Goal: Task Accomplishment & Management: Manage account settings

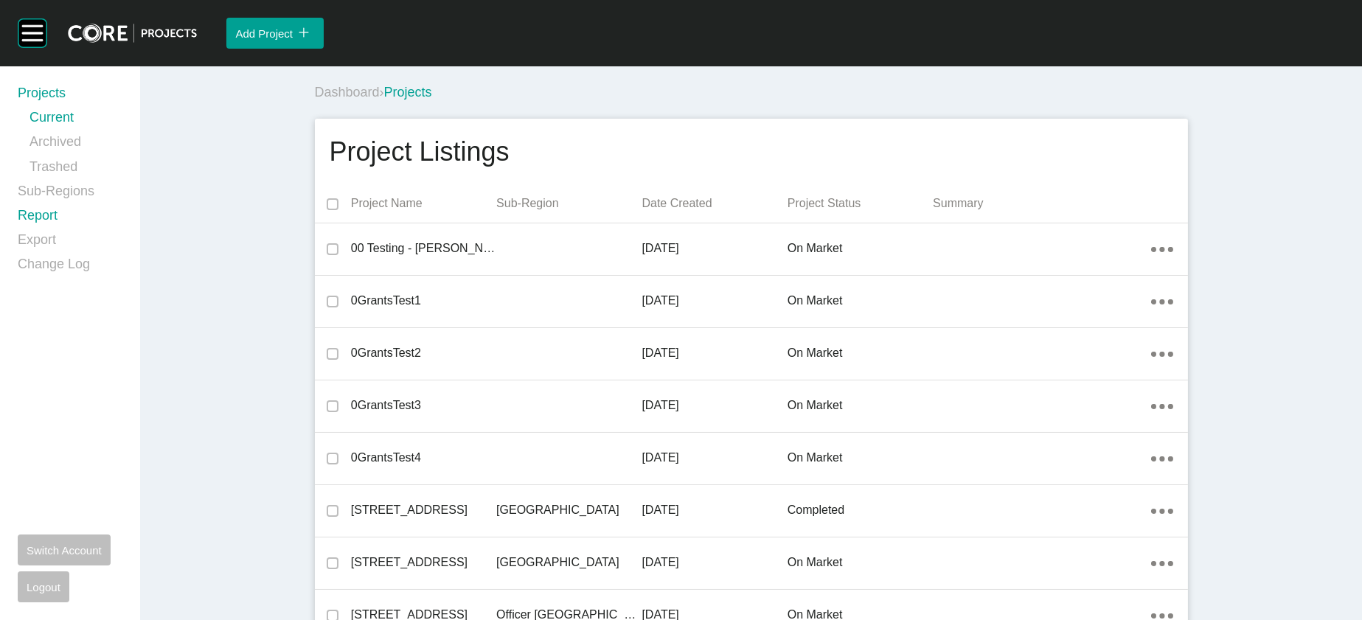
click at [52, 231] on link "Report" at bounding box center [70, 218] width 105 height 24
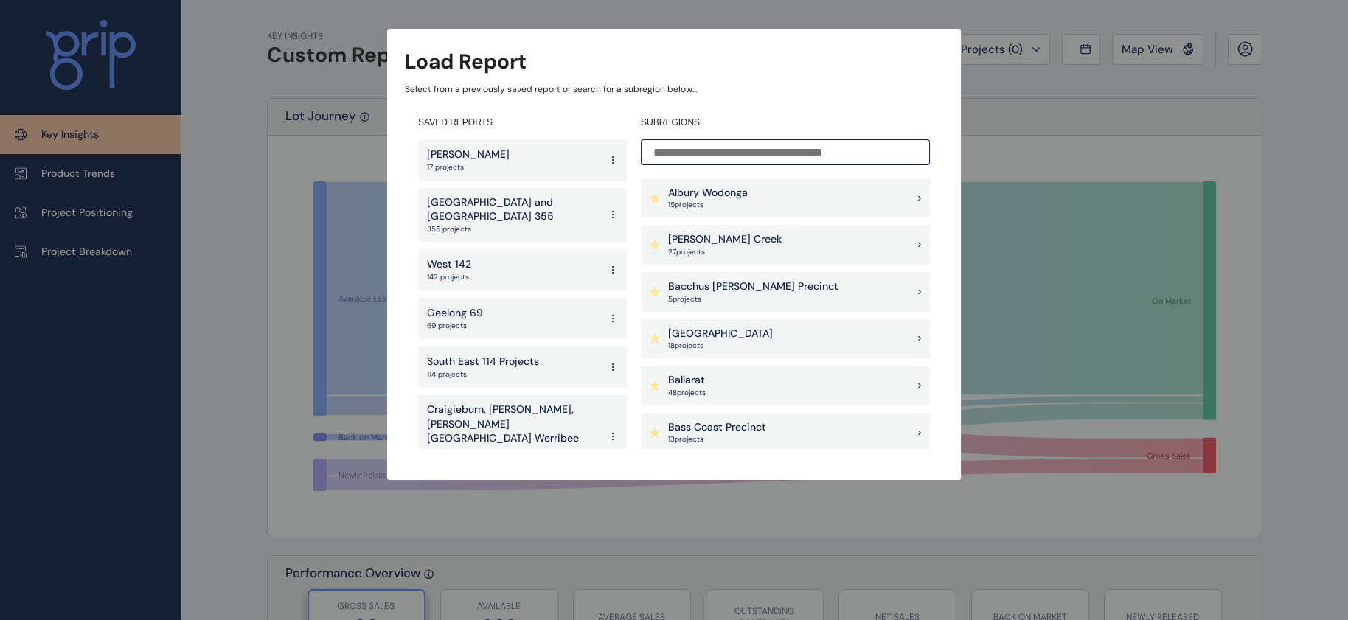
click at [743, 153] on input at bounding box center [785, 152] width 289 height 26
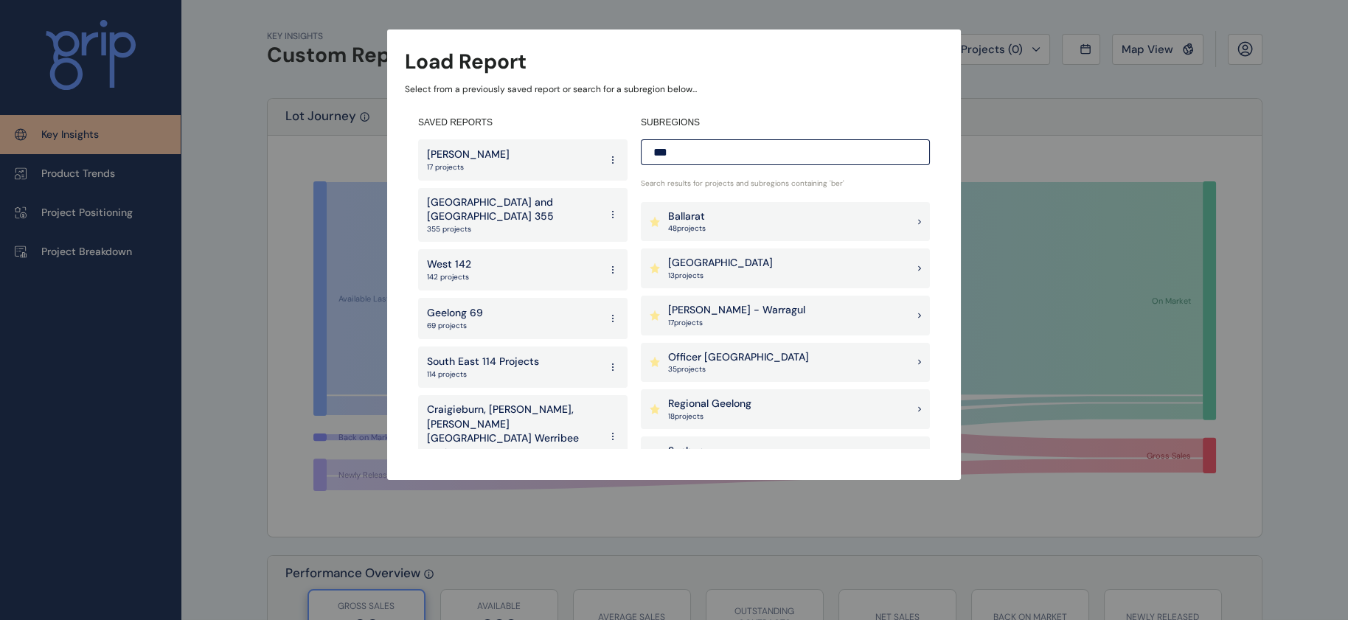
type input "***"
click at [682, 266] on p "[GEOGRAPHIC_DATA]" at bounding box center [720, 263] width 105 height 15
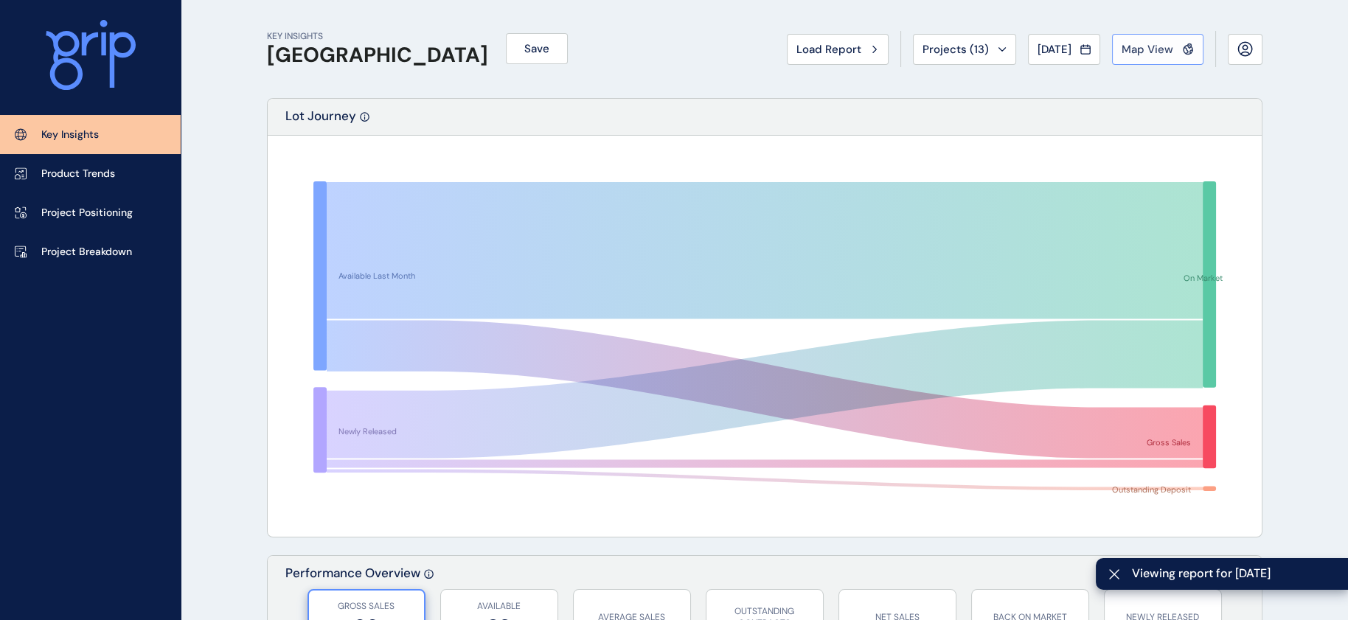
click at [1143, 56] on span "Map View" at bounding box center [1148, 49] width 52 height 15
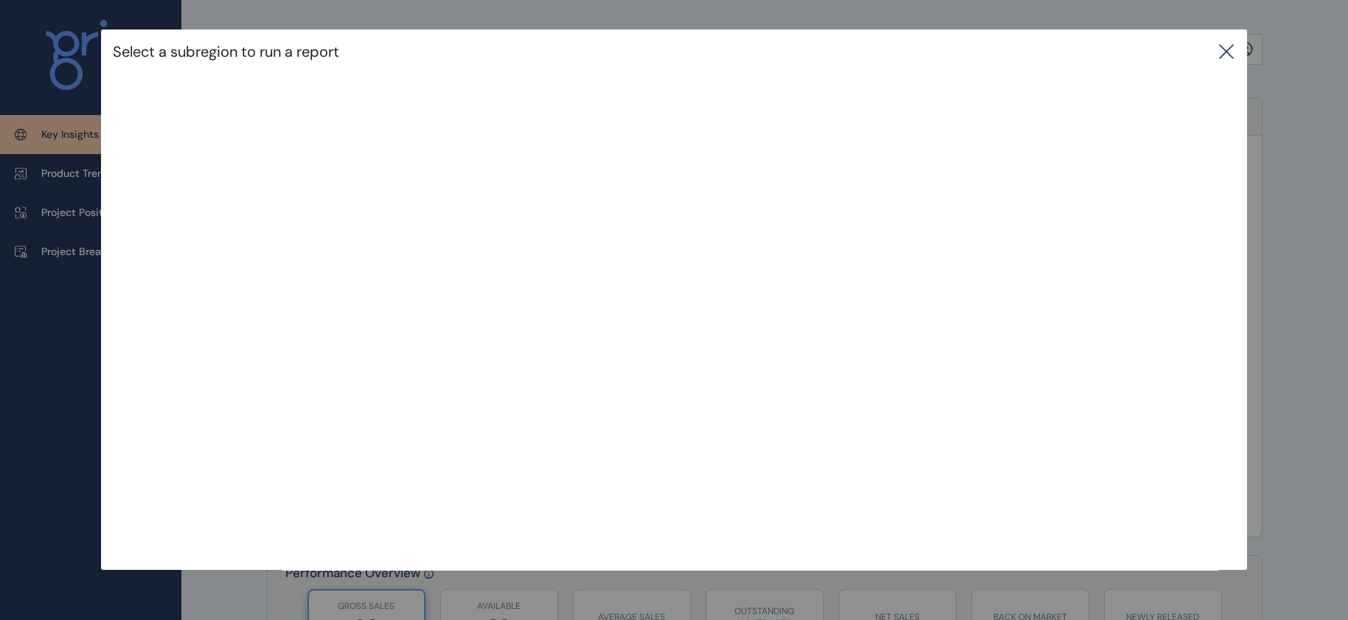
click at [1235, 45] on icon at bounding box center [1227, 52] width 18 height 18
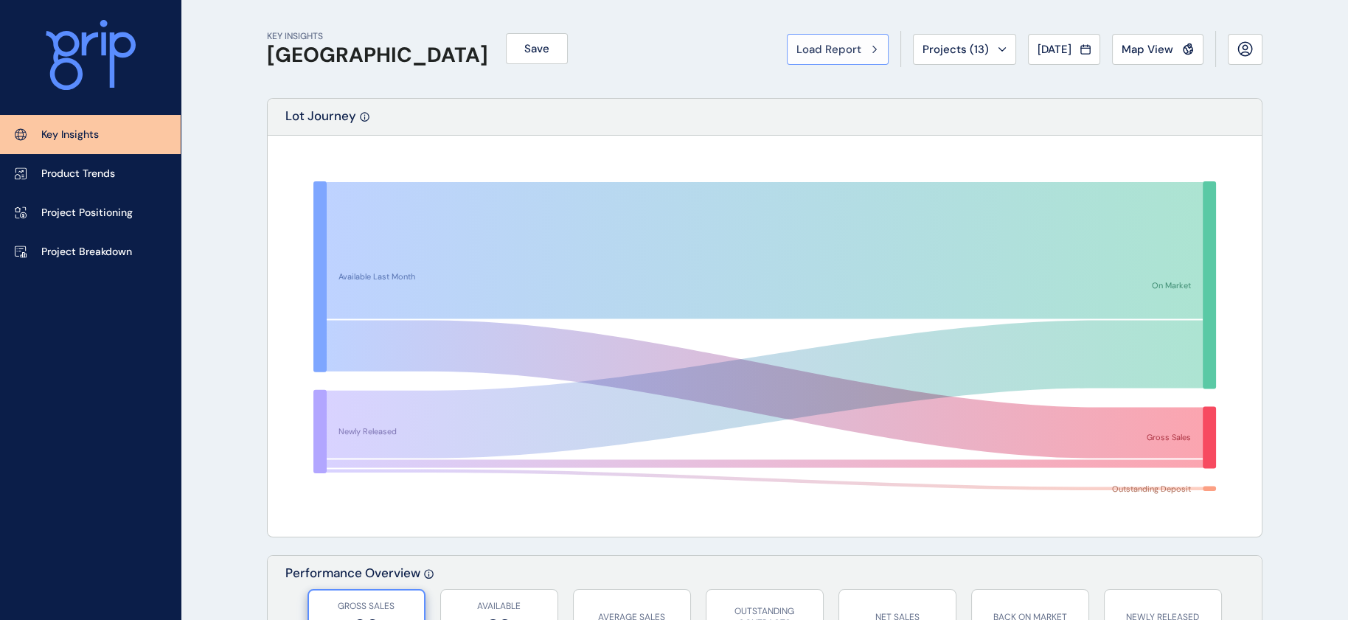
click at [787, 61] on button "Load Report" at bounding box center [838, 49] width 102 height 31
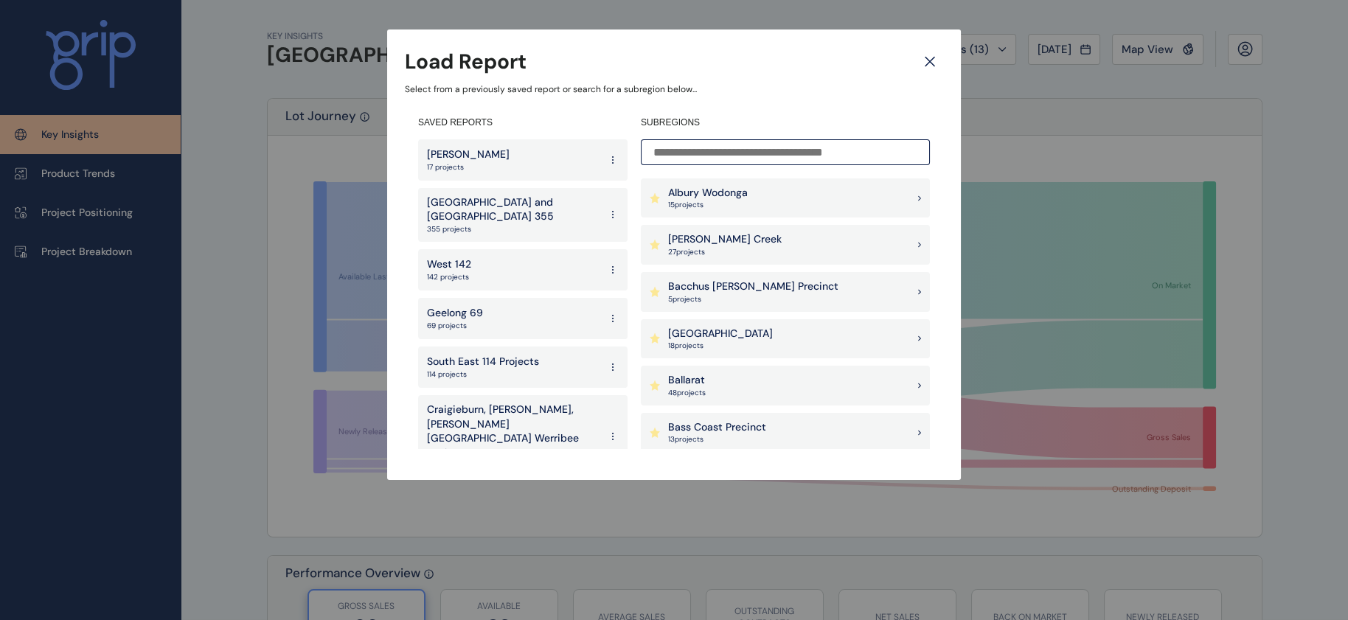
click at [792, 255] on div "Armstrong Creek 27 project s" at bounding box center [785, 245] width 289 height 40
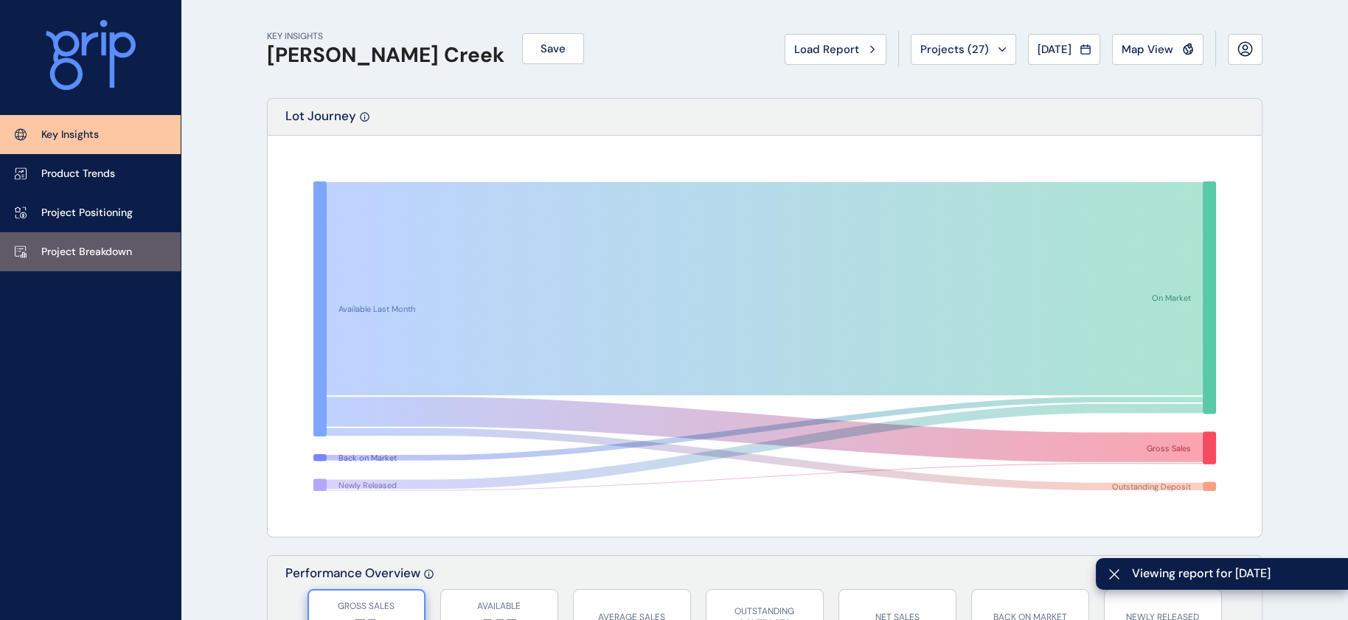
click at [156, 253] on link "Project Breakdown" at bounding box center [90, 251] width 181 height 39
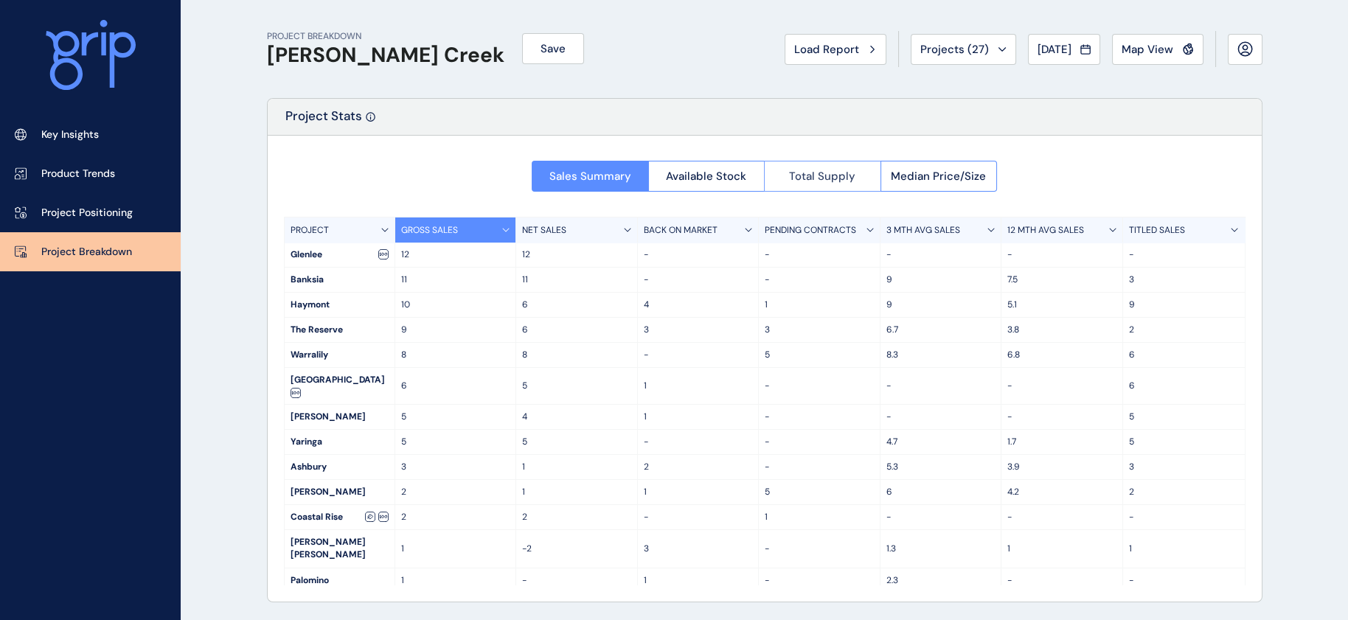
click at [796, 181] on span "Total Supply" at bounding box center [822, 176] width 66 height 15
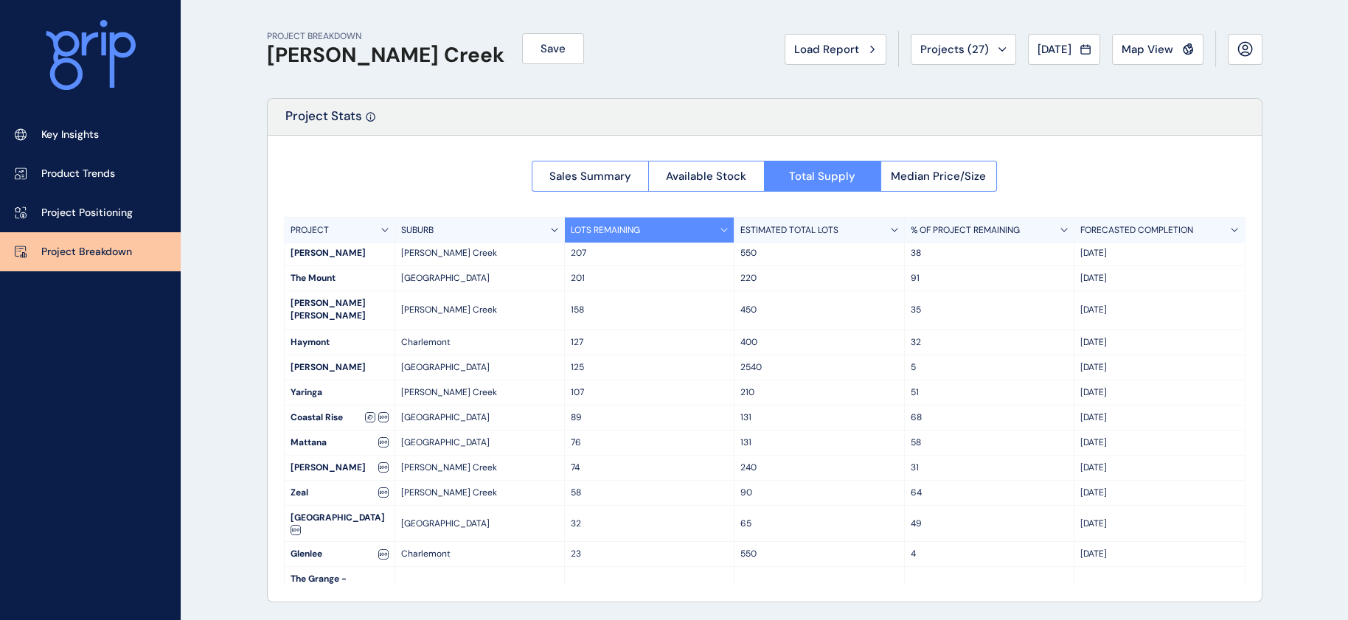
scroll to position [157, 0]
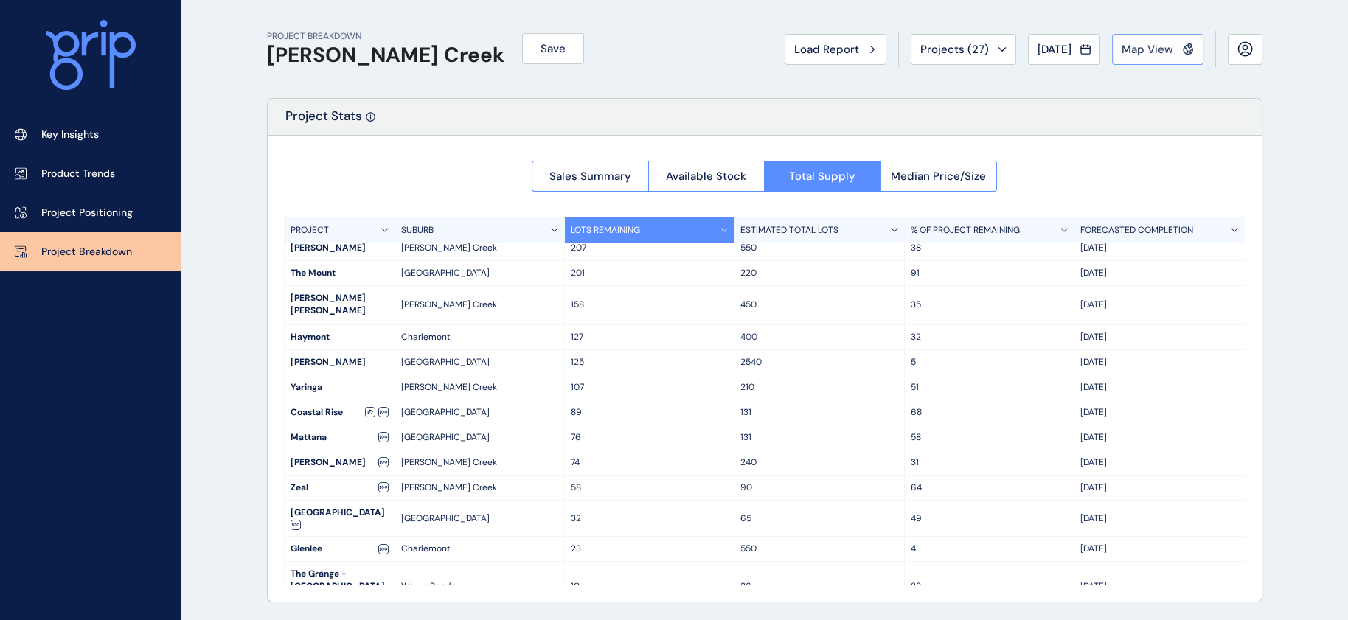
click at [1130, 44] on span "Map View" at bounding box center [1148, 49] width 52 height 15
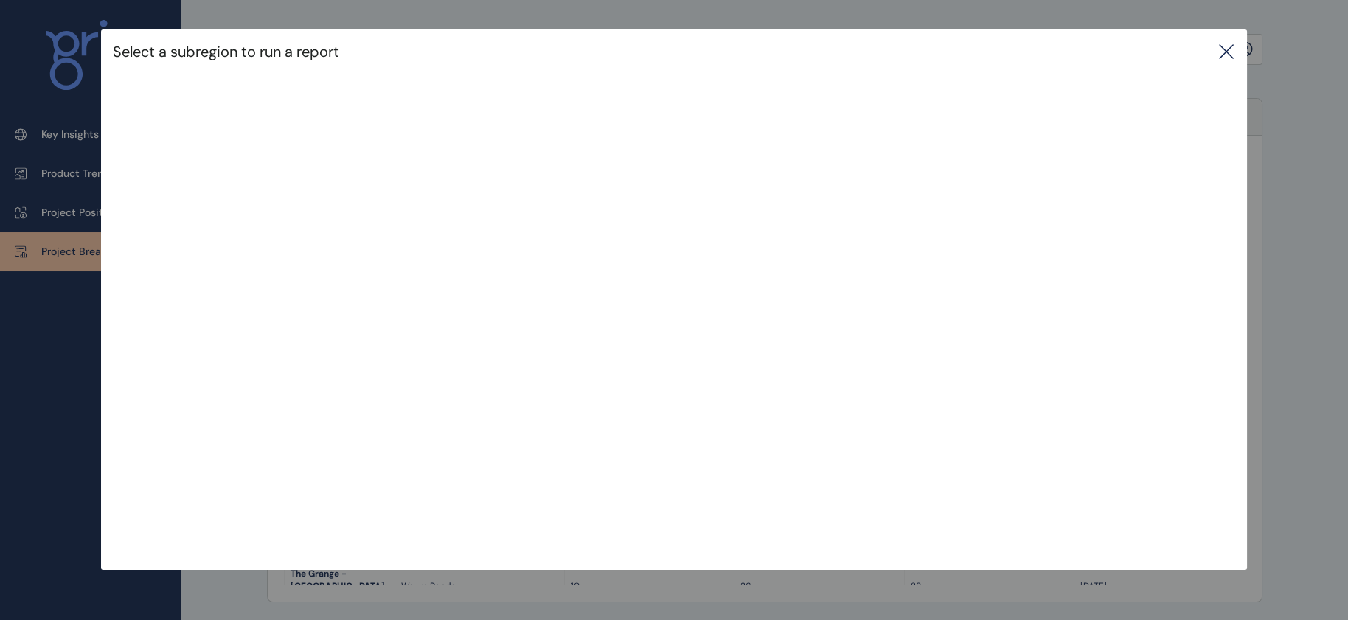
click at [1257, 42] on div "Select a subregion to run a report" at bounding box center [674, 270] width 1348 height 541
click at [1233, 54] on icon at bounding box center [1227, 52] width 18 height 18
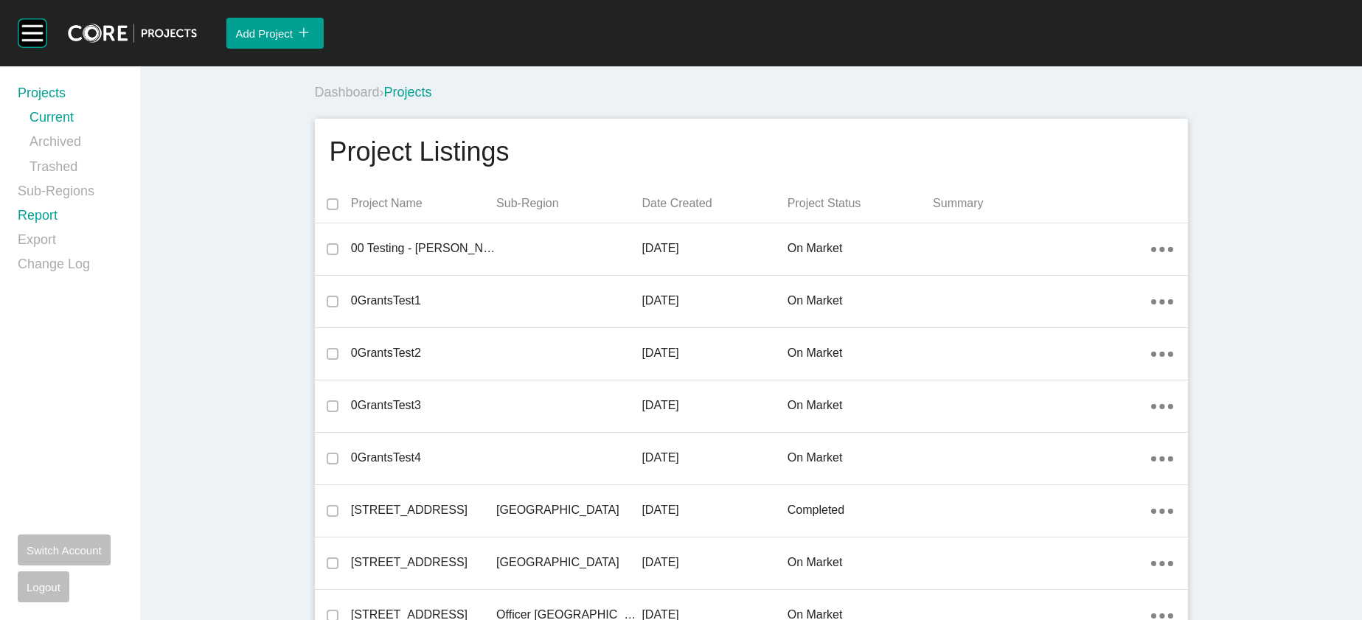
click at [68, 231] on link "Report" at bounding box center [70, 218] width 105 height 24
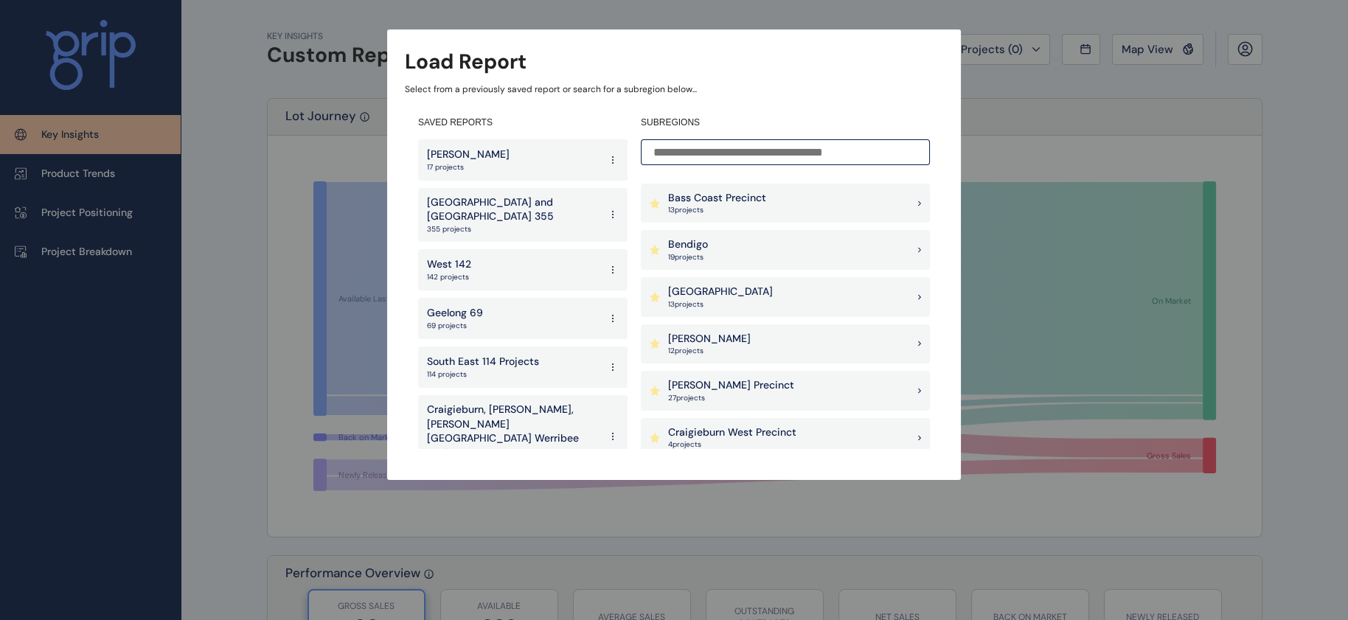
scroll to position [237, 0]
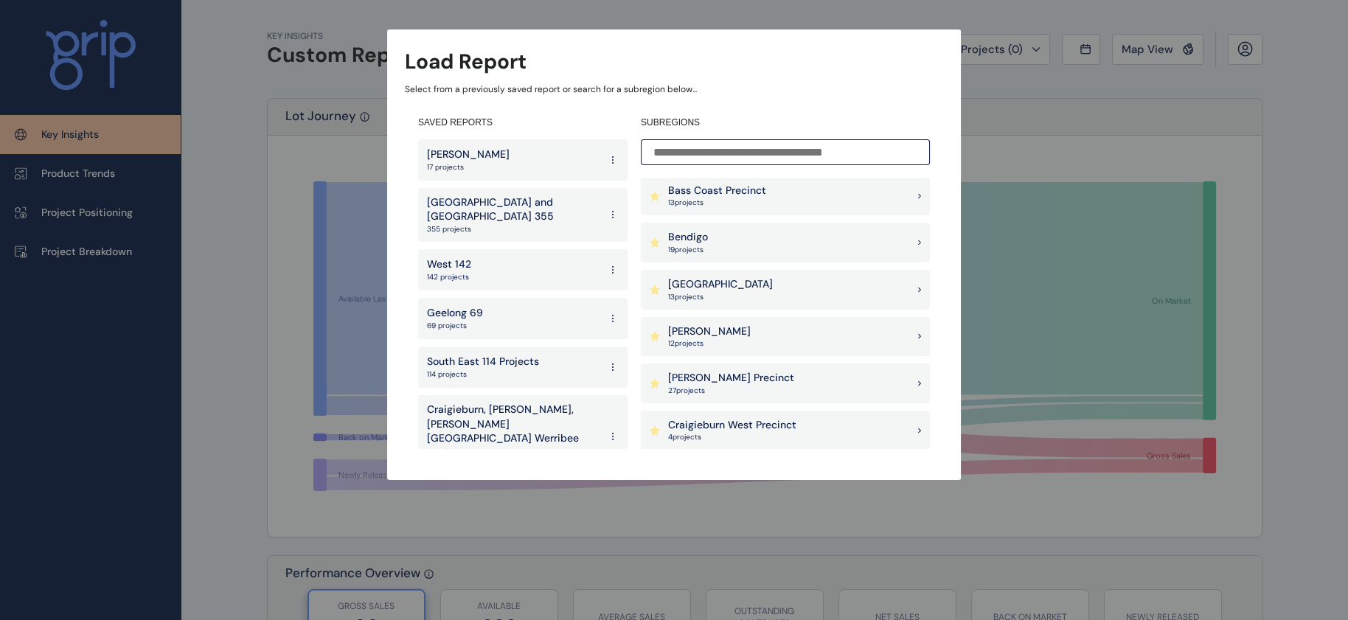
click at [729, 299] on p "13 project s" at bounding box center [720, 297] width 105 height 10
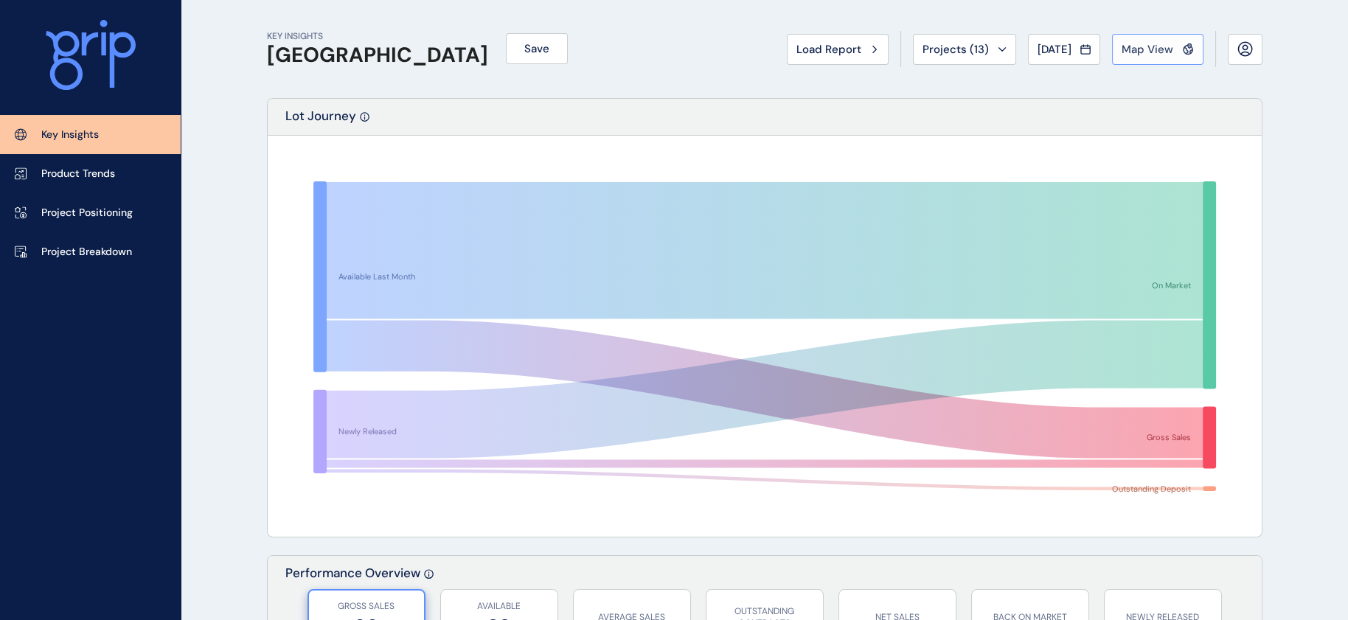
click at [1144, 55] on span "Map View" at bounding box center [1148, 49] width 52 height 15
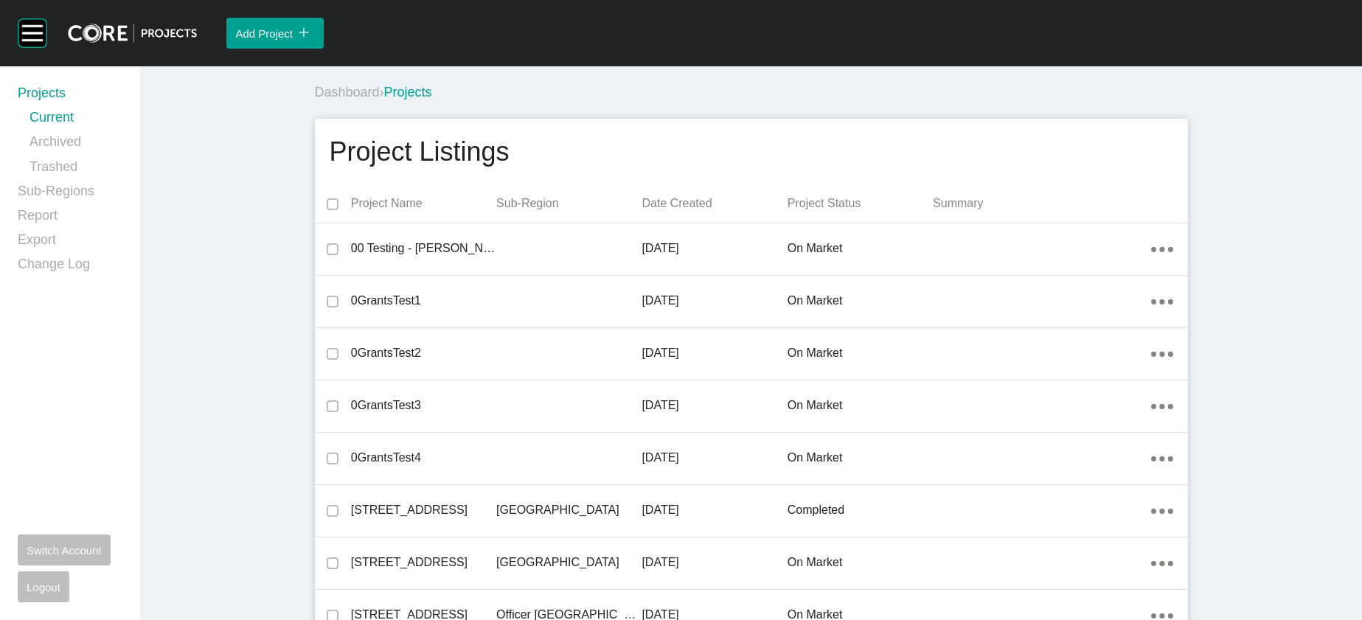
scroll to position [24859, 0]
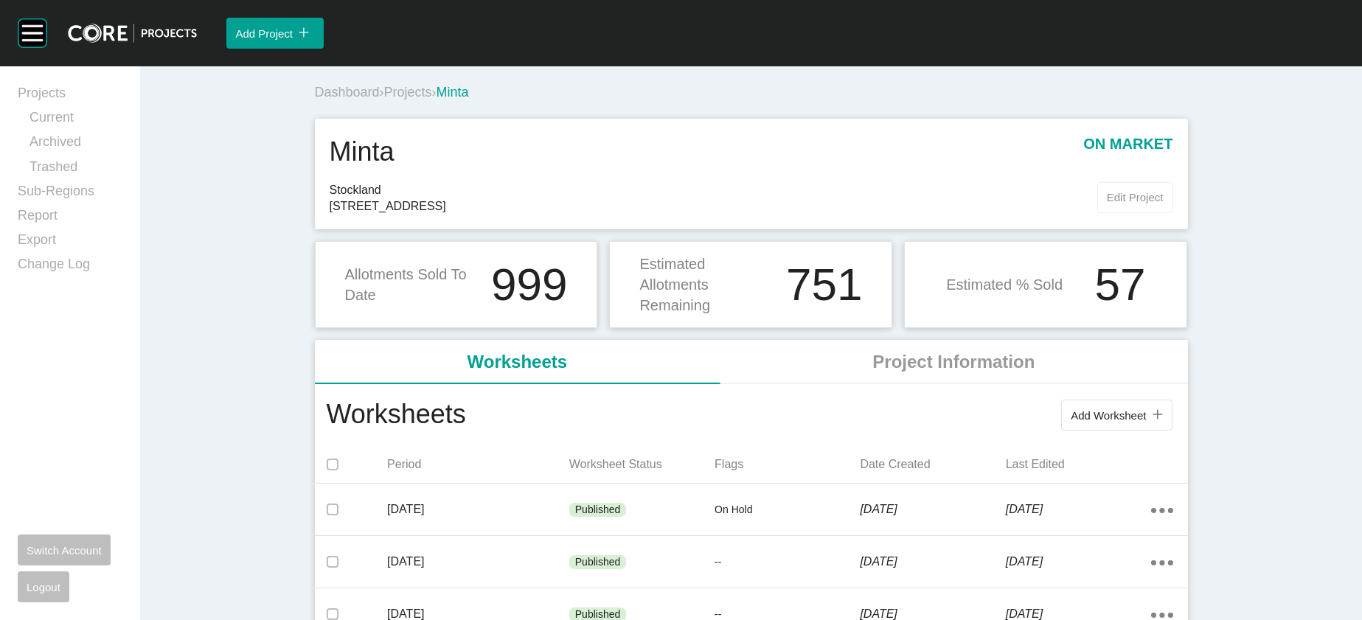
click at [1164, 204] on span "Edit Project" at bounding box center [1135, 197] width 57 height 13
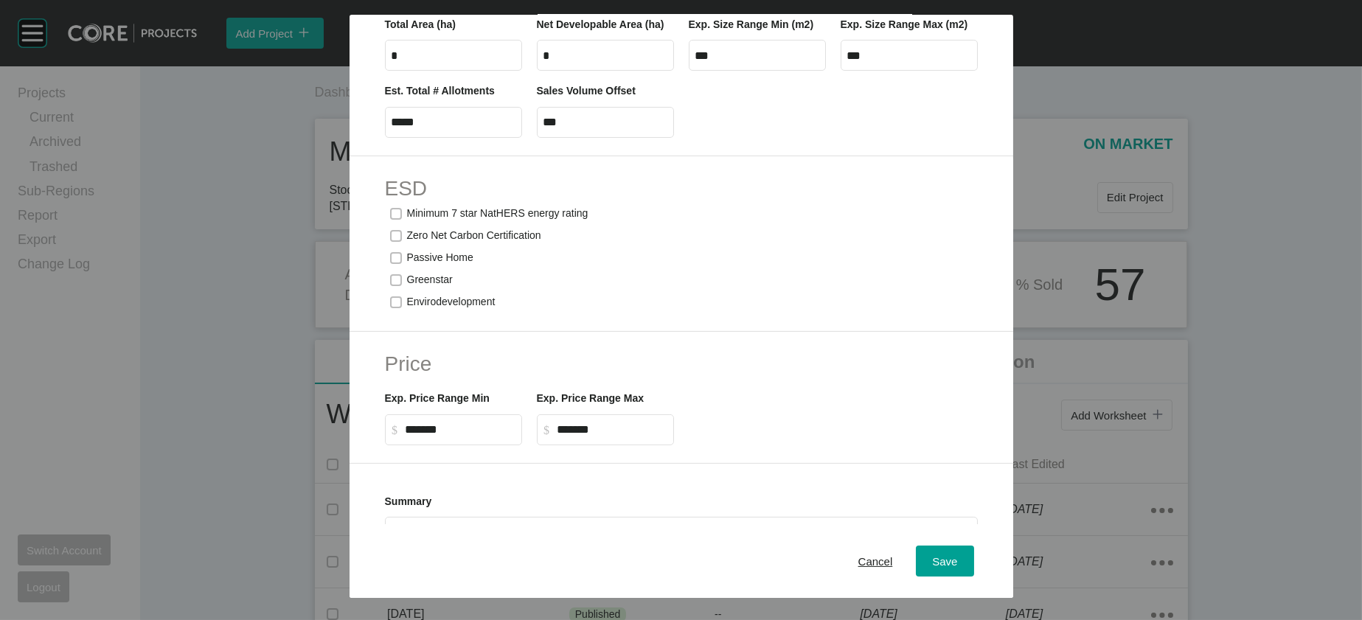
scroll to position [801, 0]
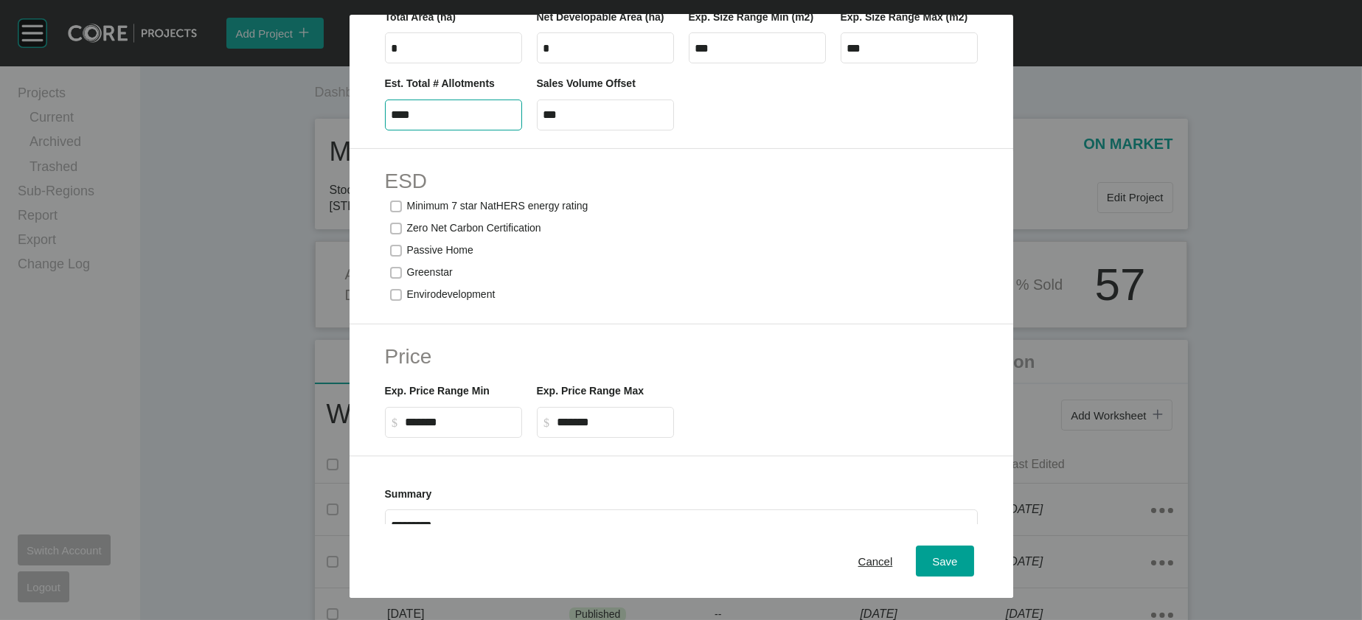
drag, startPoint x: 403, startPoint y: 361, endPoint x: 185, endPoint y: 361, distance: 217.5
click at [184, 361] on div "**********" at bounding box center [681, 299] width 1362 height 598
type input "*****"
click at [961, 561] on div "Save" at bounding box center [944, 561] width 32 height 20
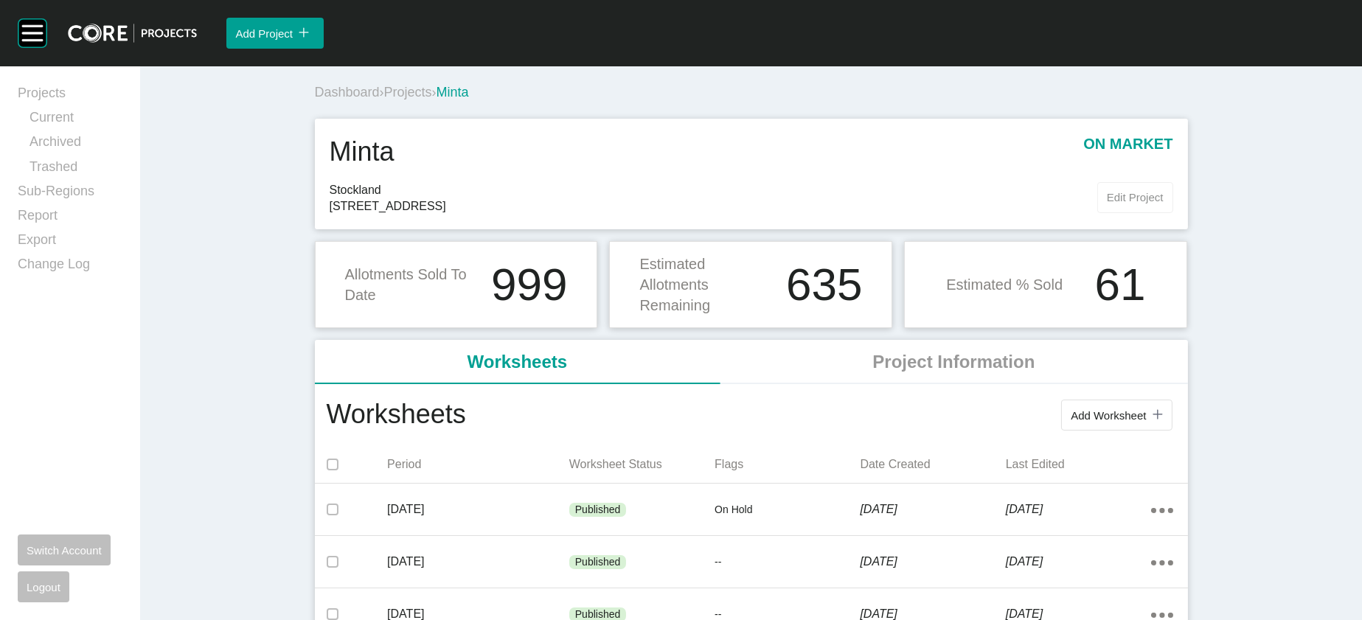
click at [1164, 204] on span "Edit Project" at bounding box center [1135, 197] width 57 height 13
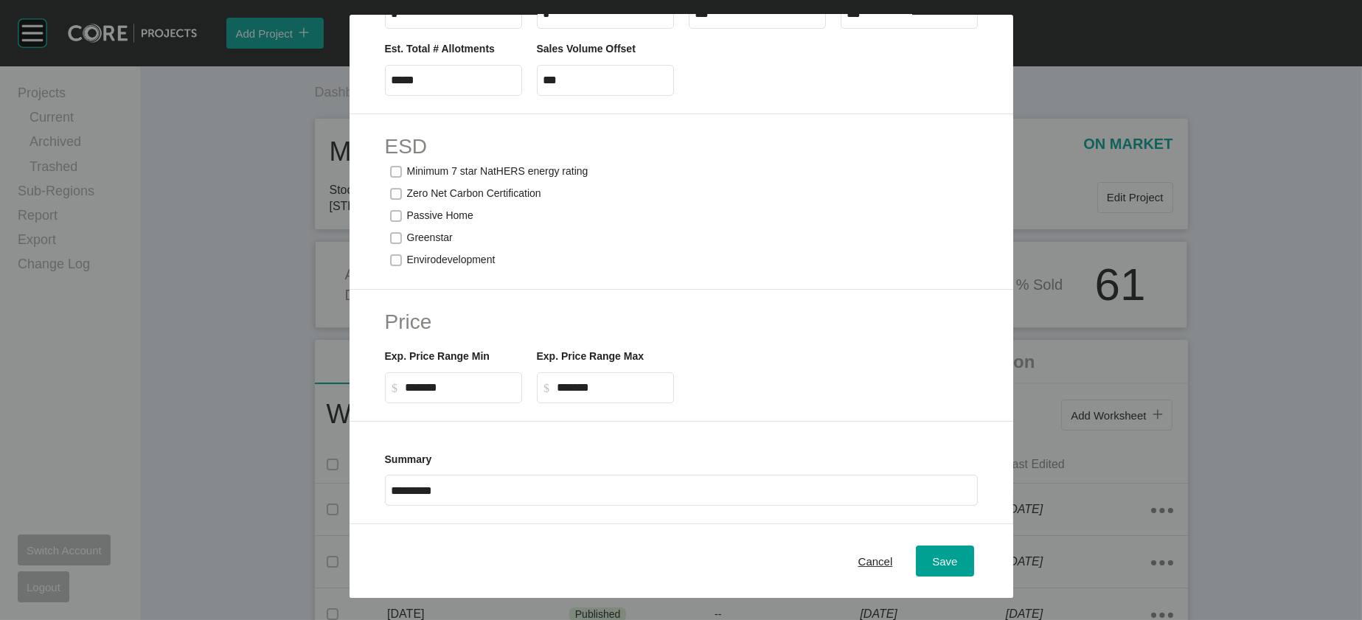
scroll to position [919, 0]
drag, startPoint x: 522, startPoint y: 240, endPoint x: 444, endPoint y: 252, distance: 79.1
click at [448, 95] on div "Est. Total # Allotments ***** Sales Volume Offset ***" at bounding box center [682, 62] width 608 height 66
click at [957, 555] on span "Save" at bounding box center [944, 561] width 25 height 13
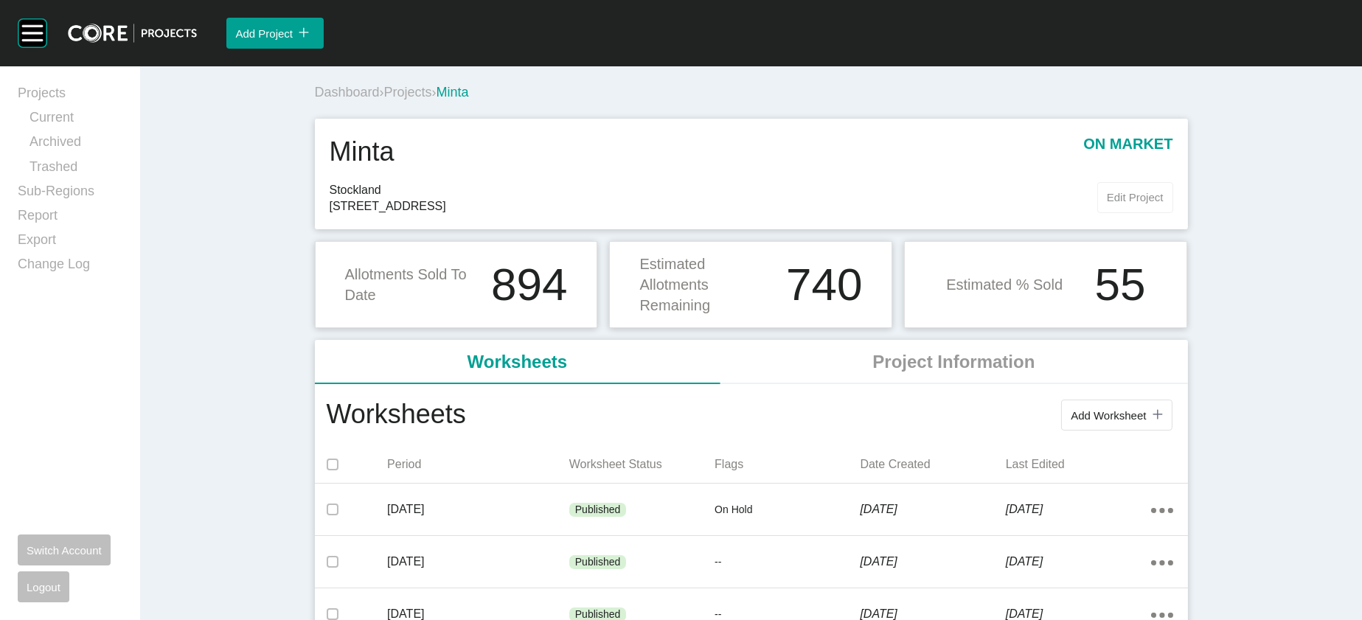
click at [1164, 204] on span "Edit Project" at bounding box center [1135, 197] width 57 height 13
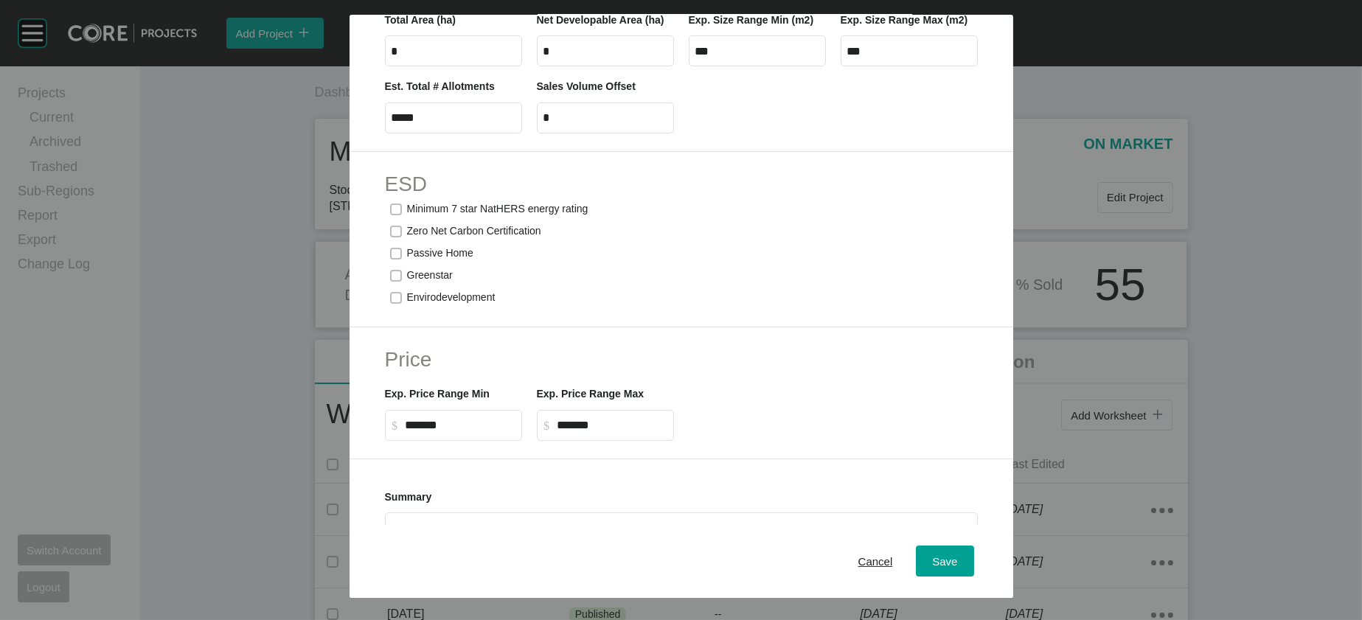
scroll to position [810, 0]
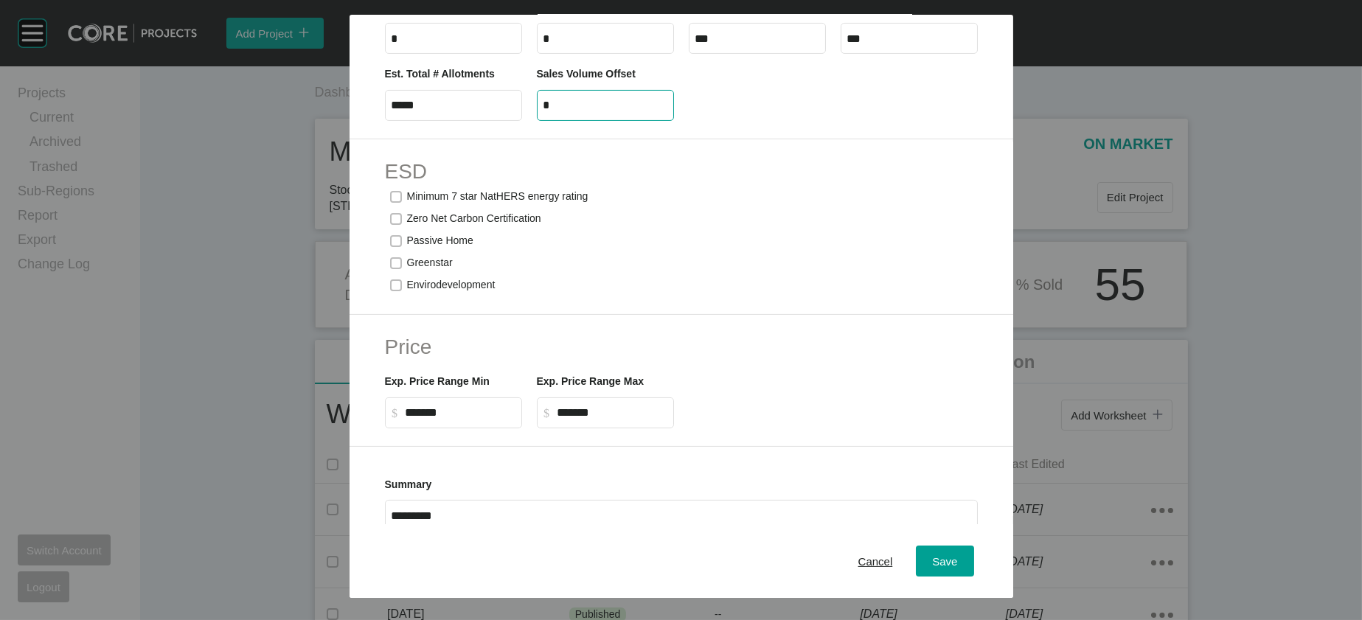
drag, startPoint x: 523, startPoint y: 344, endPoint x: 450, endPoint y: 349, distance: 73.1
click at [452, 120] on div "Est. Total # Allotments ***** Sales Volume Offset *" at bounding box center [682, 87] width 608 height 66
type input "***"
click at [957, 555] on span "Save" at bounding box center [944, 561] width 25 height 13
